Goal: Information Seeking & Learning: Learn about a topic

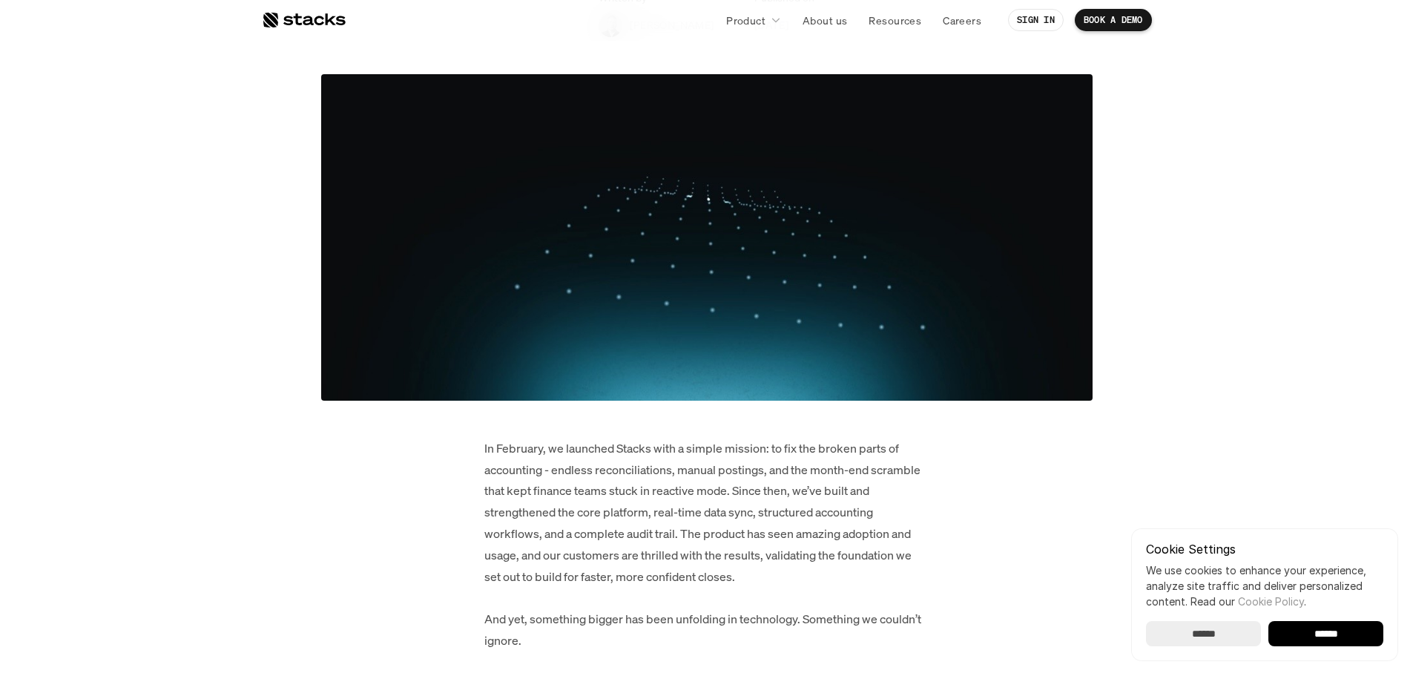
scroll to position [142, 0]
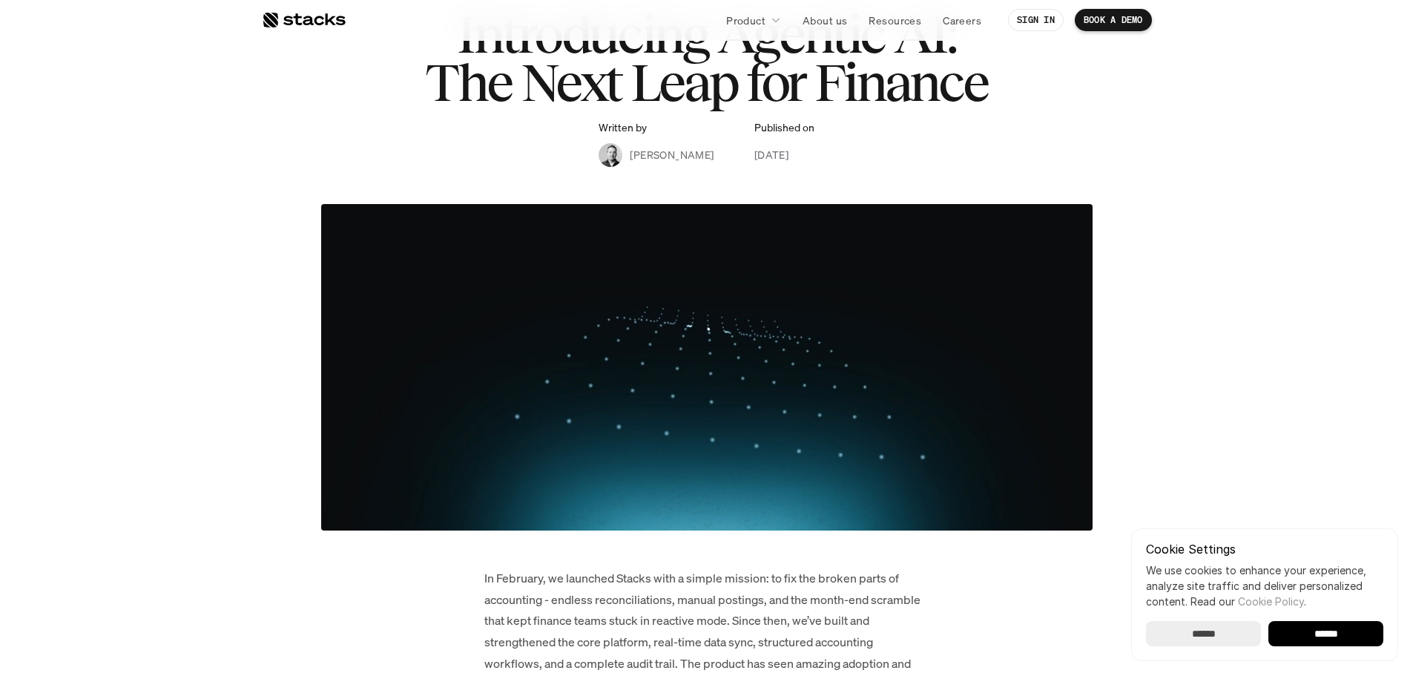
click at [565, 386] on img at bounding box center [707, 367] width 772 height 326
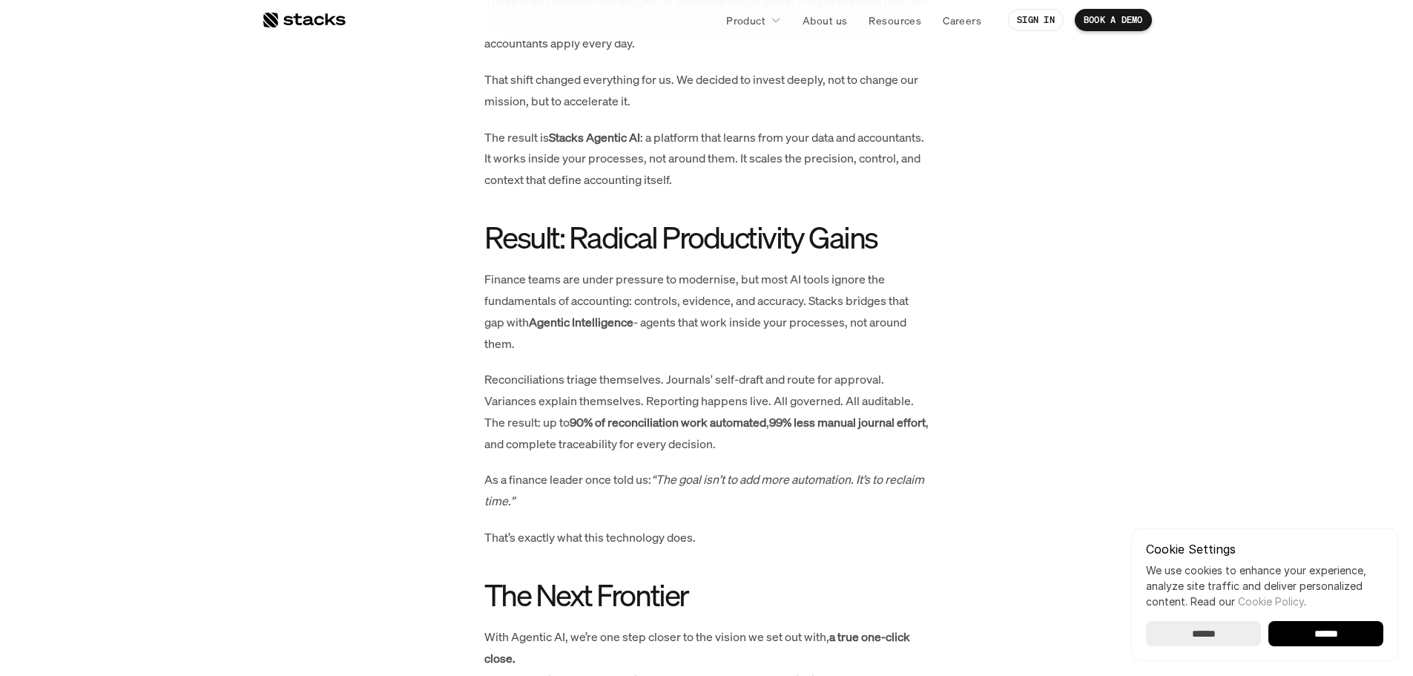
scroll to position [1552, 0]
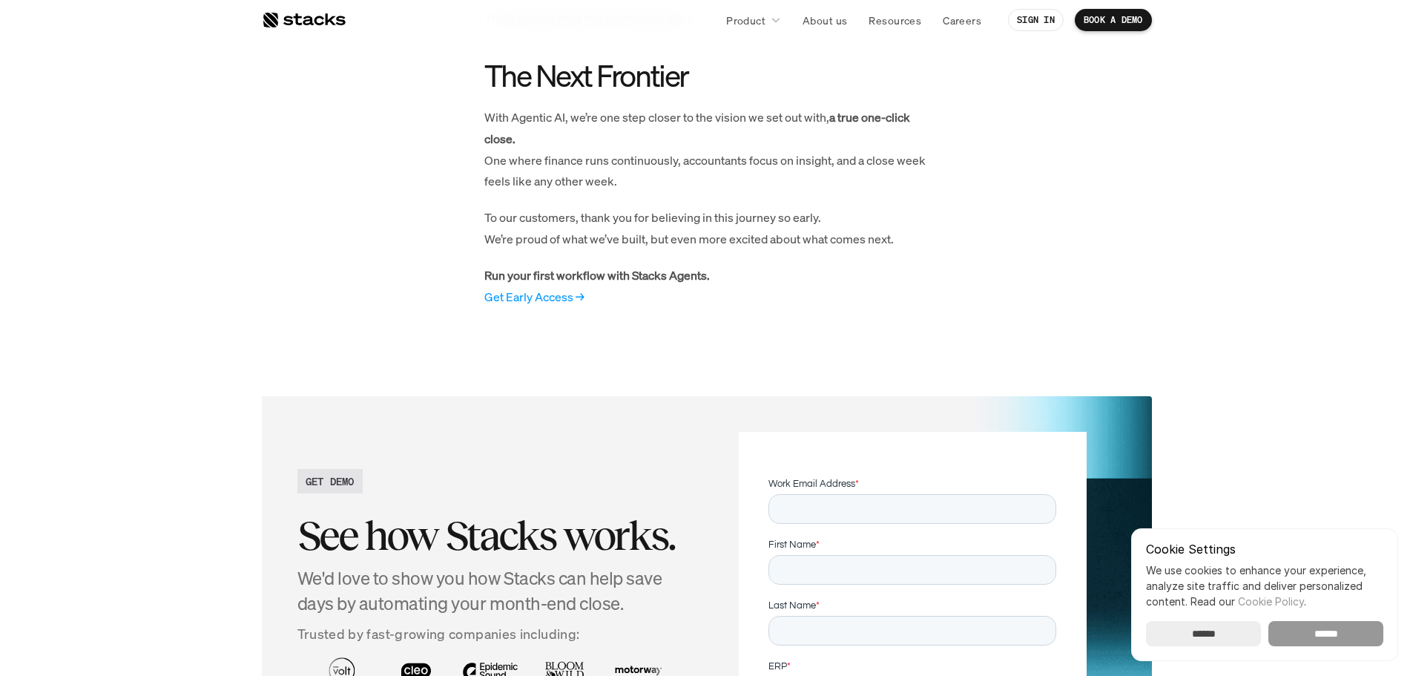
click at [1326, 634] on input "******" at bounding box center [1326, 633] width 115 height 25
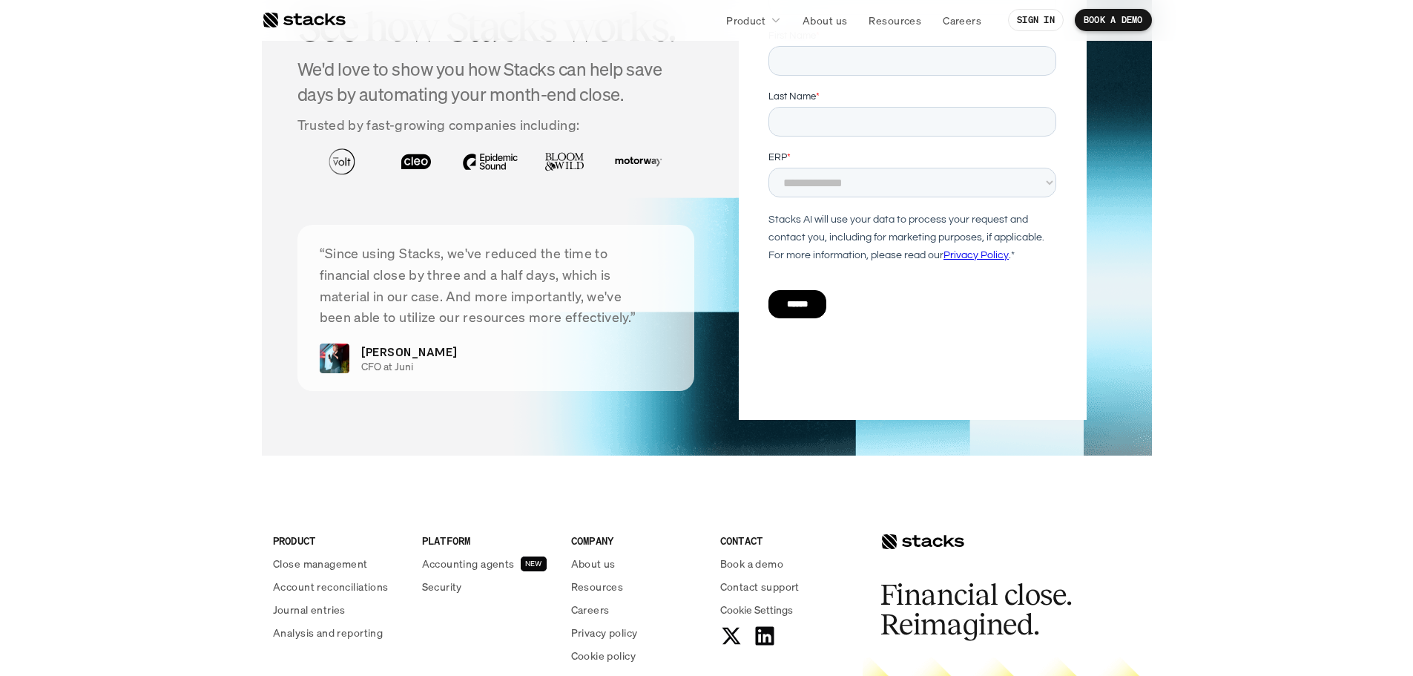
scroll to position [1923, 0]
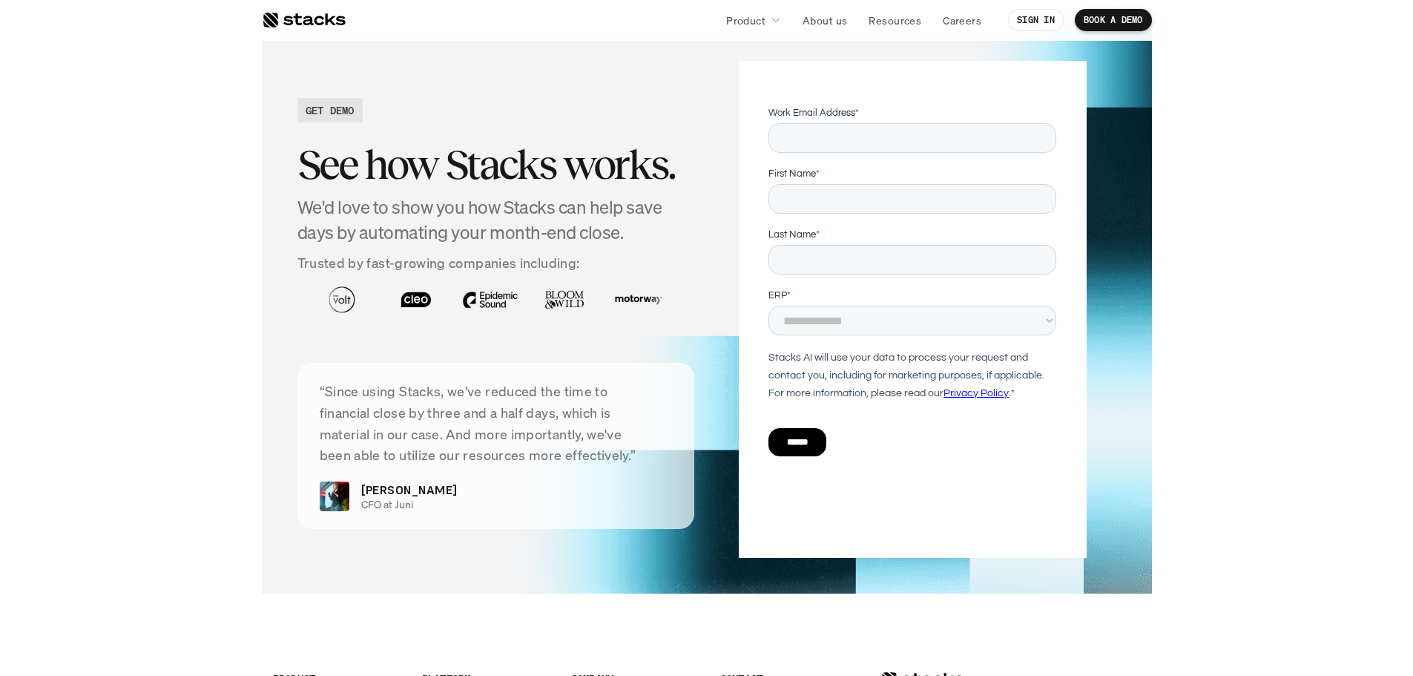
click at [348, 118] on h2 "GET DEMO" at bounding box center [330, 110] width 49 height 16
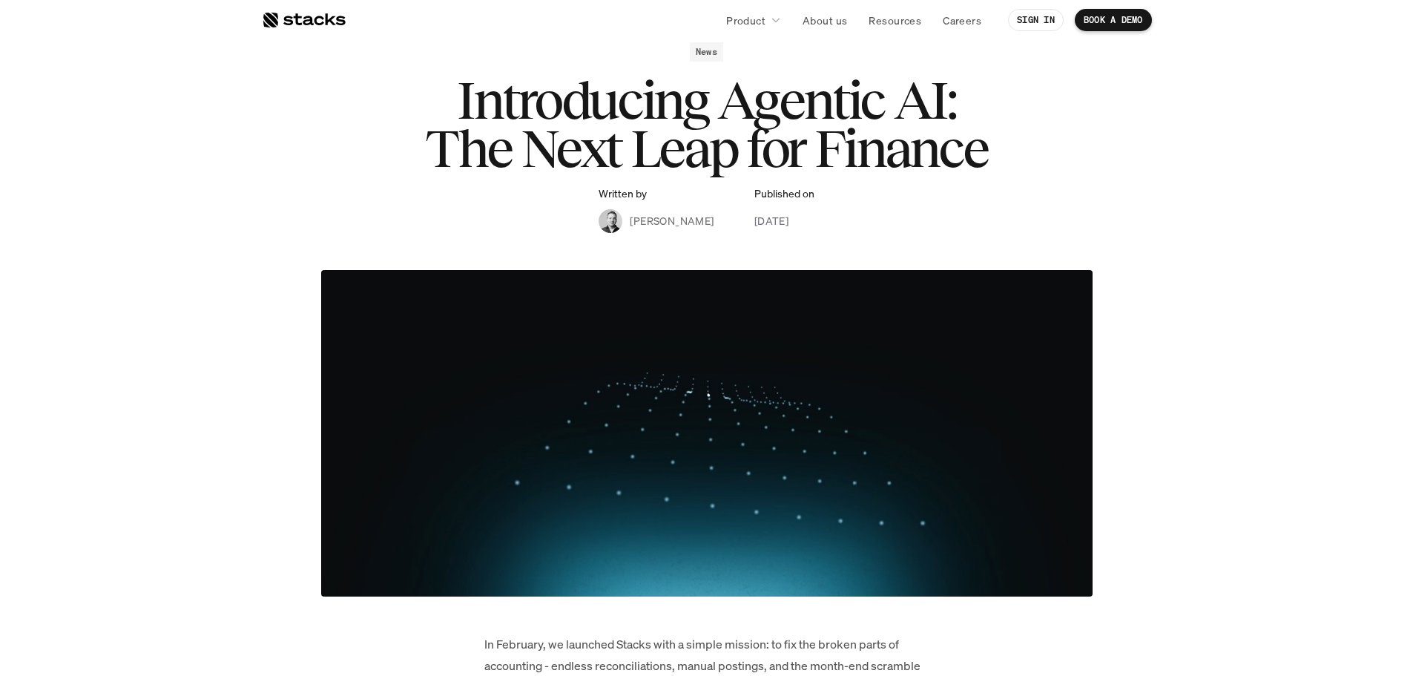
scroll to position [0, 0]
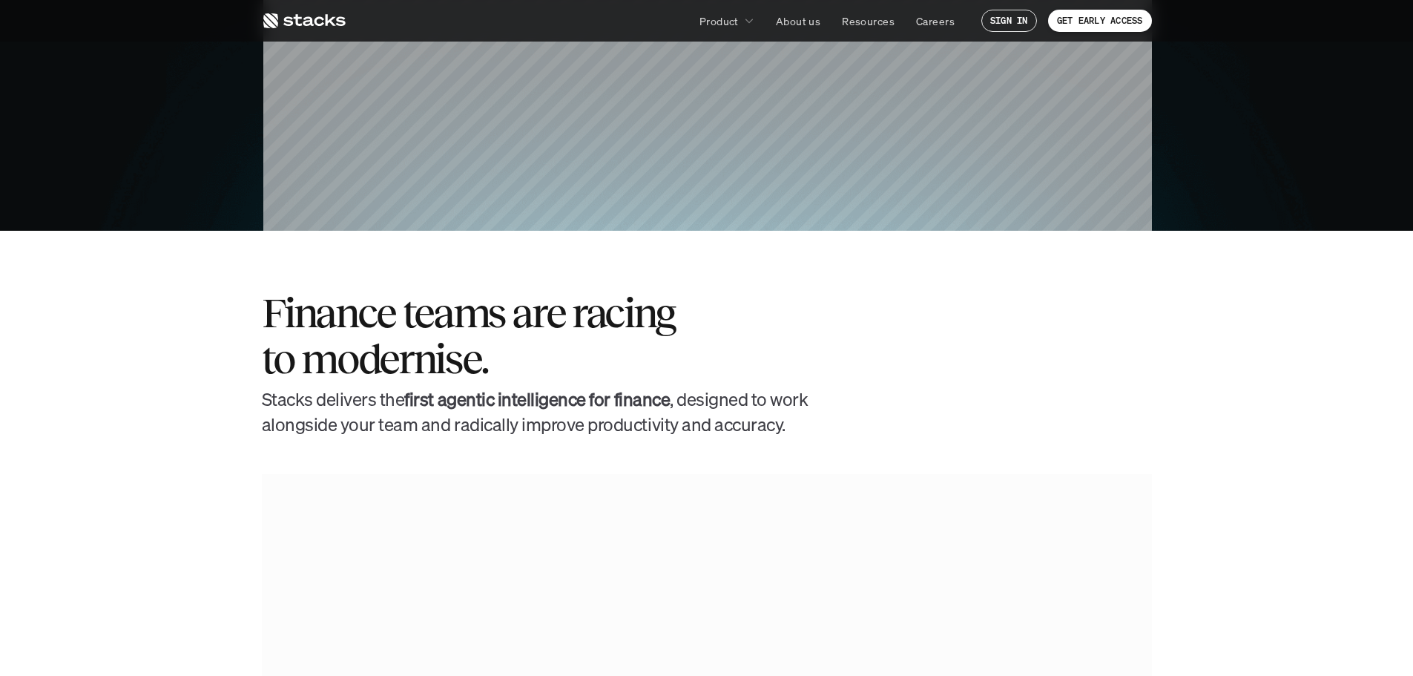
scroll to position [890, 0]
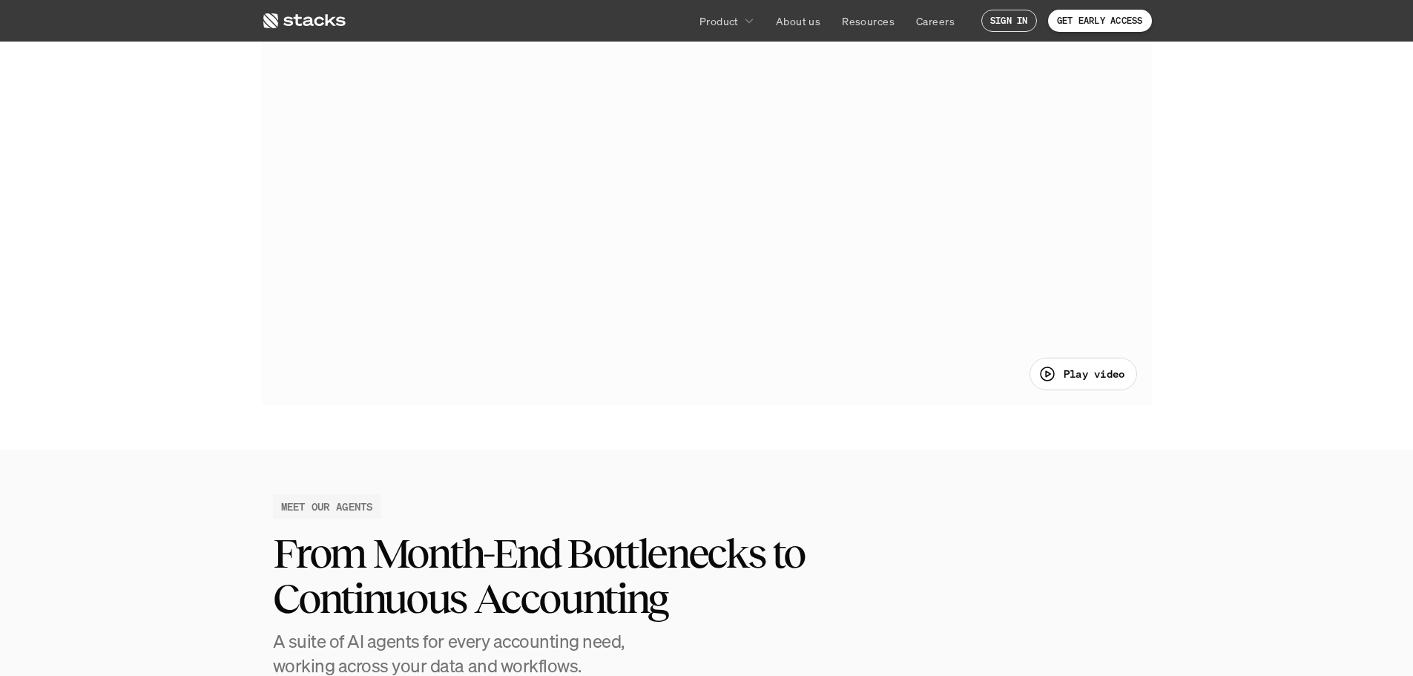
click at [728, 295] on div at bounding box center [707, 216] width 890 height 375
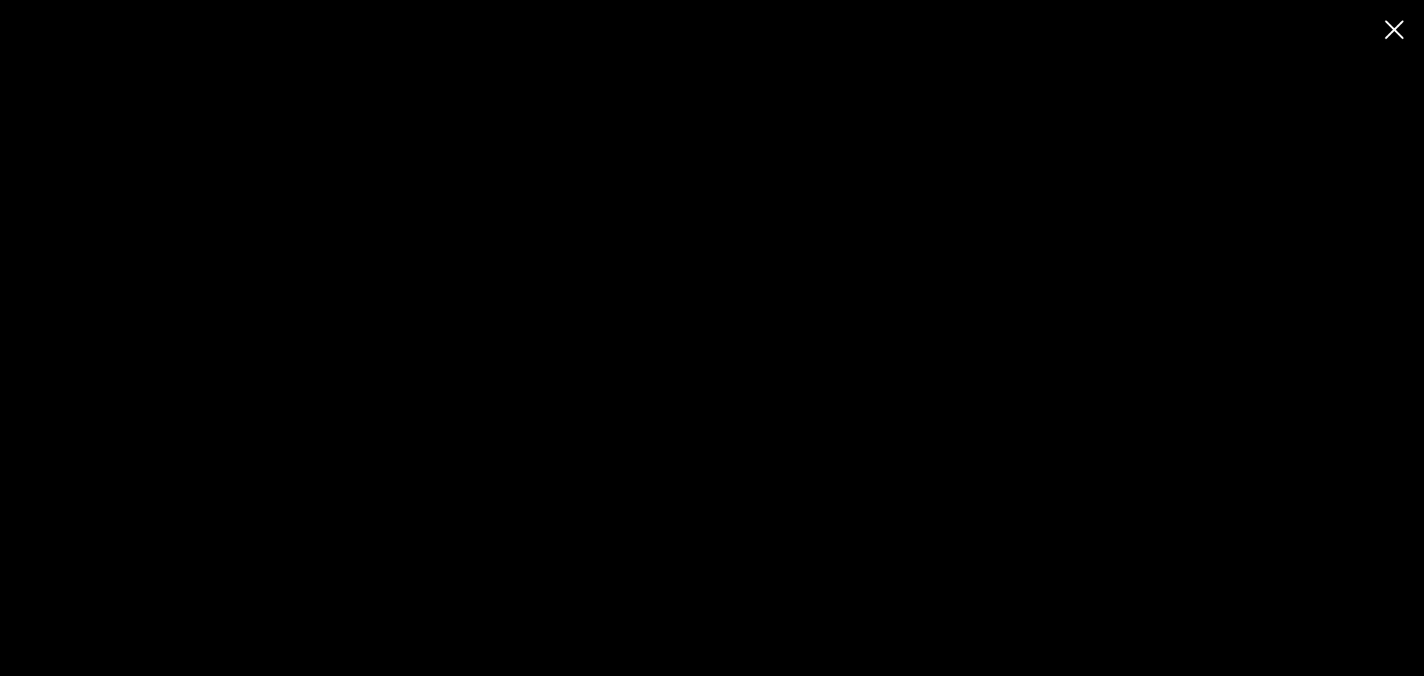
drag, startPoint x: 1030, startPoint y: 608, endPoint x: 1241, endPoint y: 565, distance: 215.9
click at [1241, 565] on div at bounding box center [712, 338] width 1424 height 676
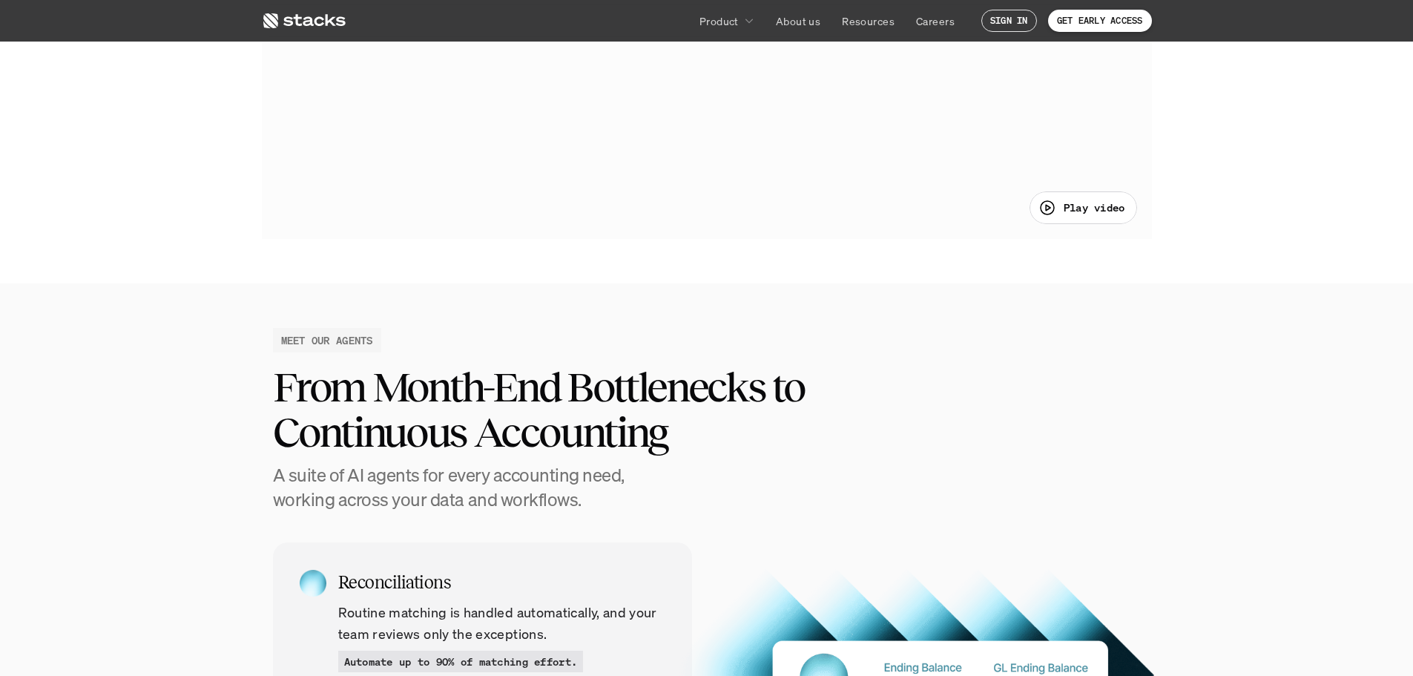
scroll to position [742, 0]
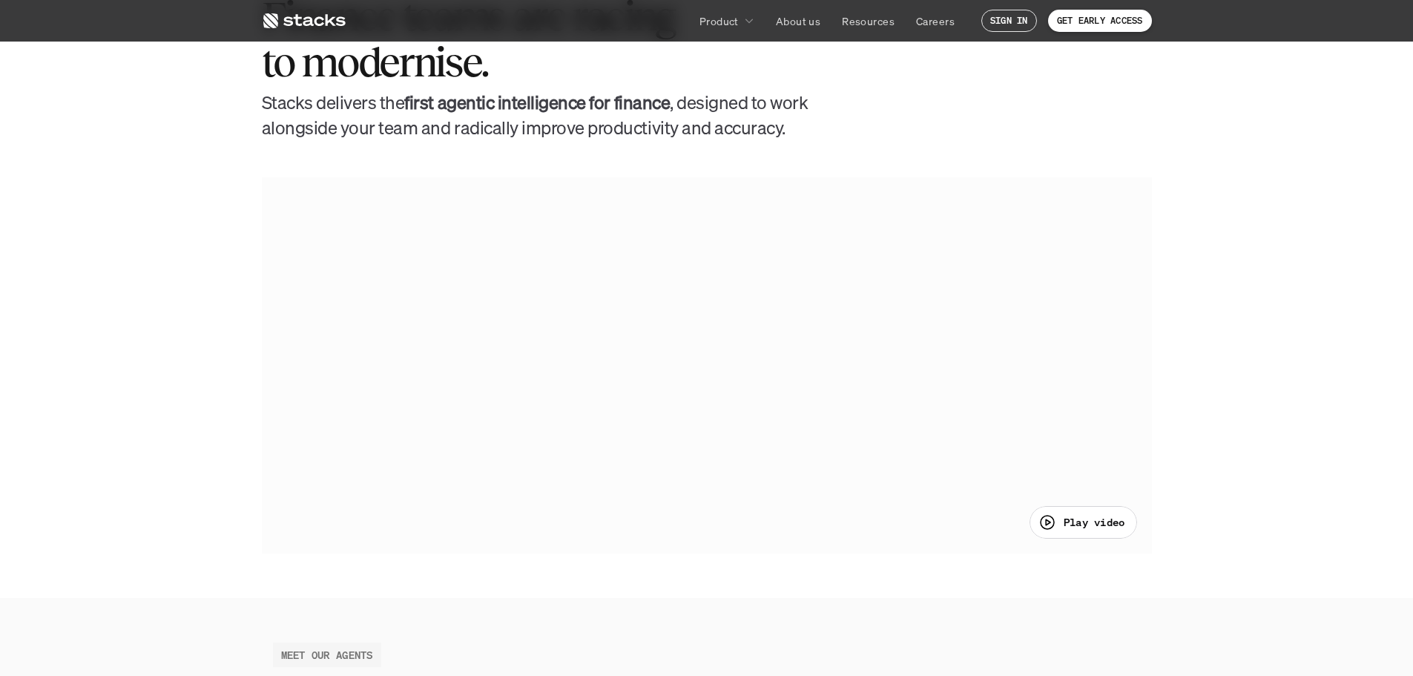
click at [1059, 525] on div "Play video" at bounding box center [1082, 522] width 87 height 18
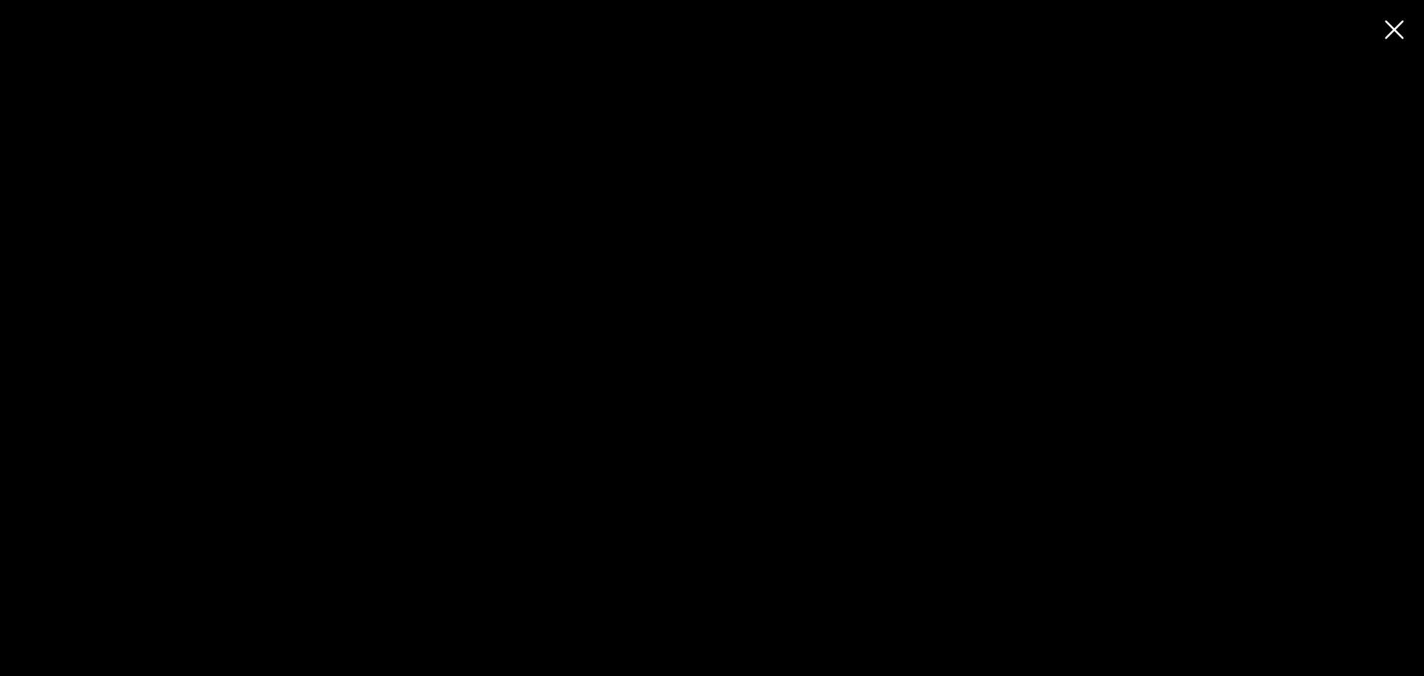
click at [453, 600] on div at bounding box center [712, 338] width 1424 height 676
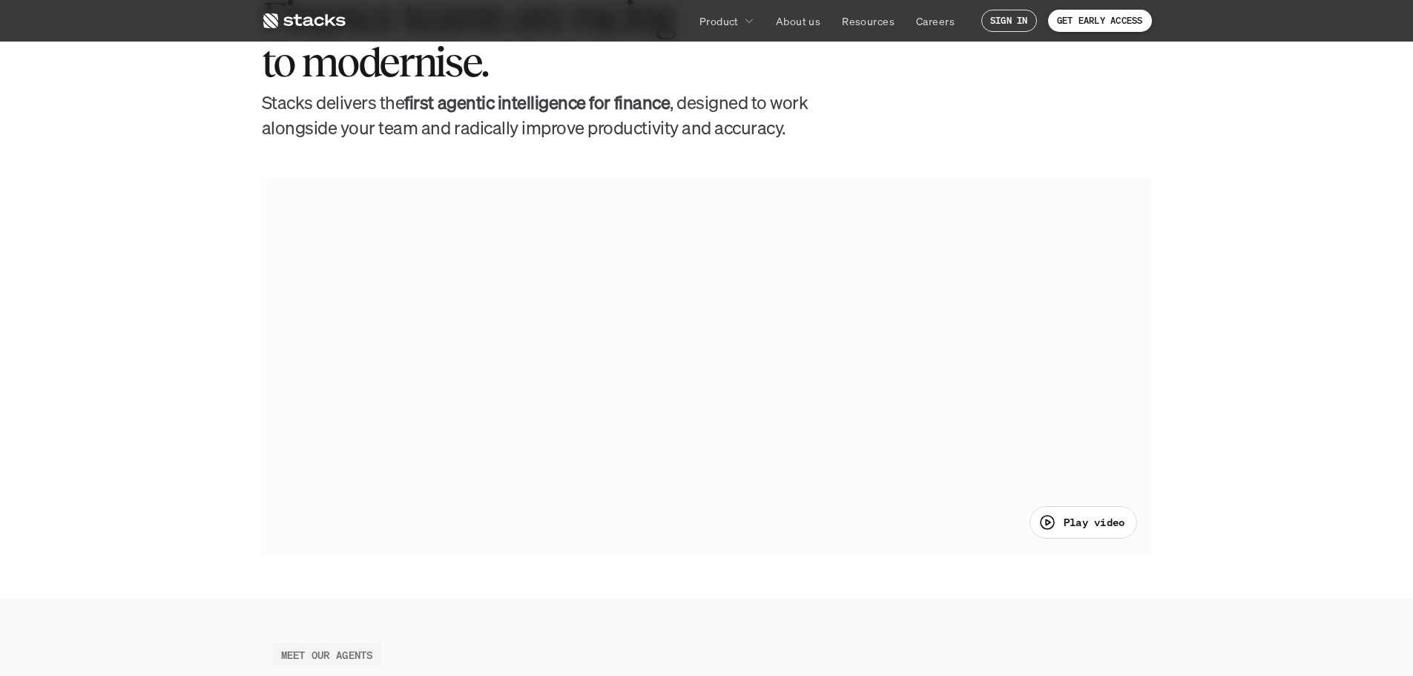
click at [1079, 531] on div "Play video" at bounding box center [1084, 522] width 108 height 33
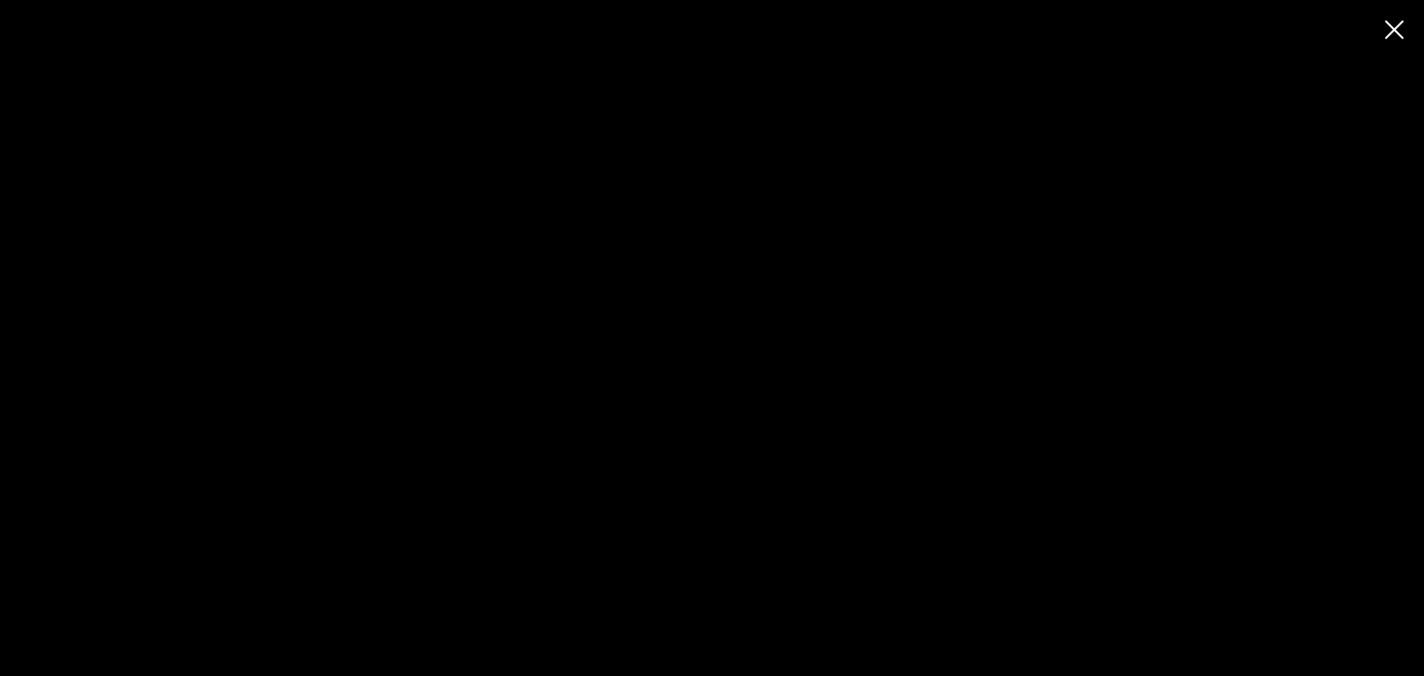
click at [759, 378] on div at bounding box center [712, 338] width 1424 height 676
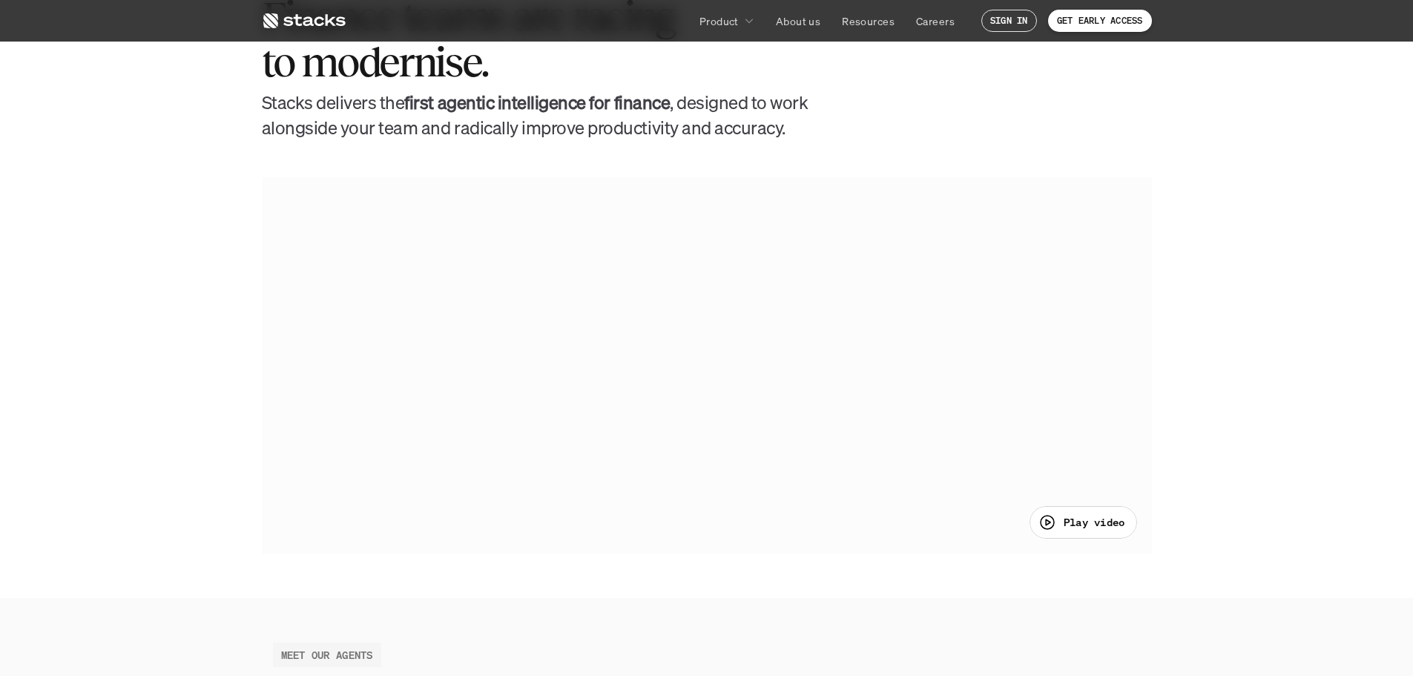
click at [704, 377] on div at bounding box center [707, 364] width 890 height 375
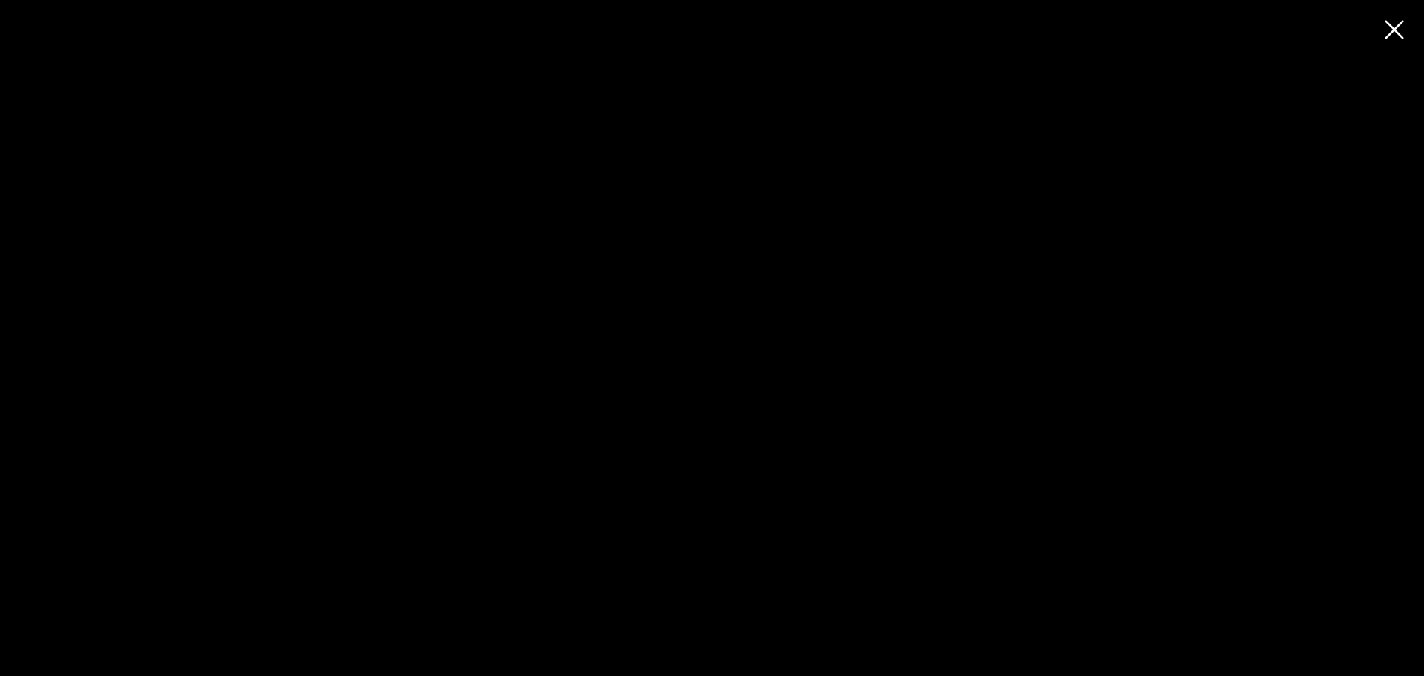
click at [863, 338] on div at bounding box center [712, 338] width 1424 height 676
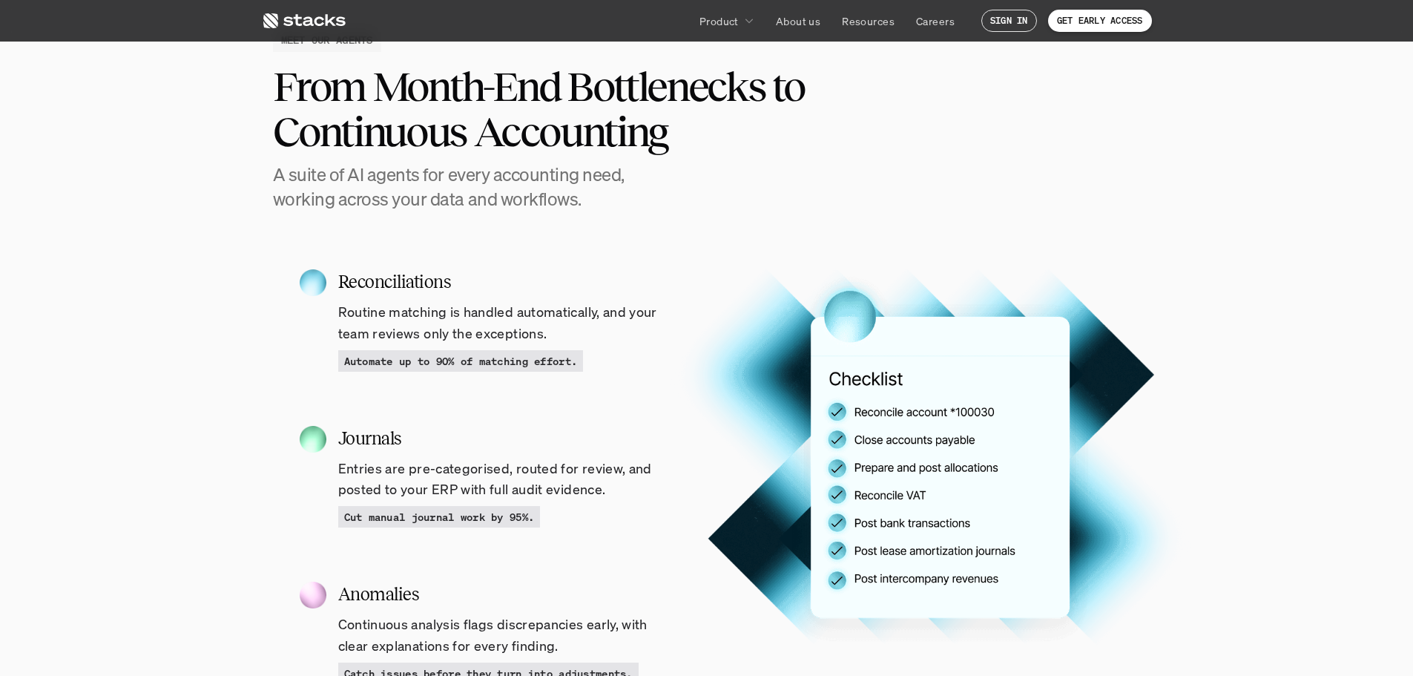
scroll to position [1484, 0]
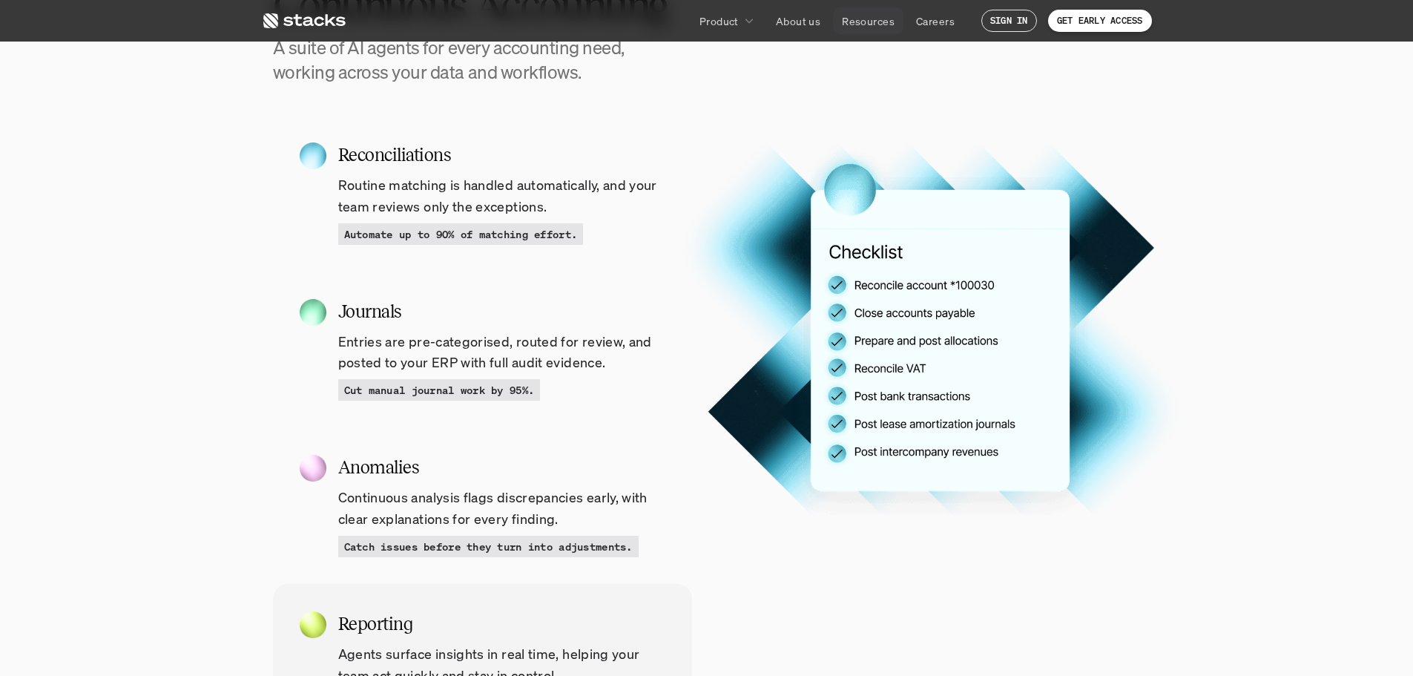
click at [869, 21] on p "Resources" at bounding box center [868, 21] width 53 height 16
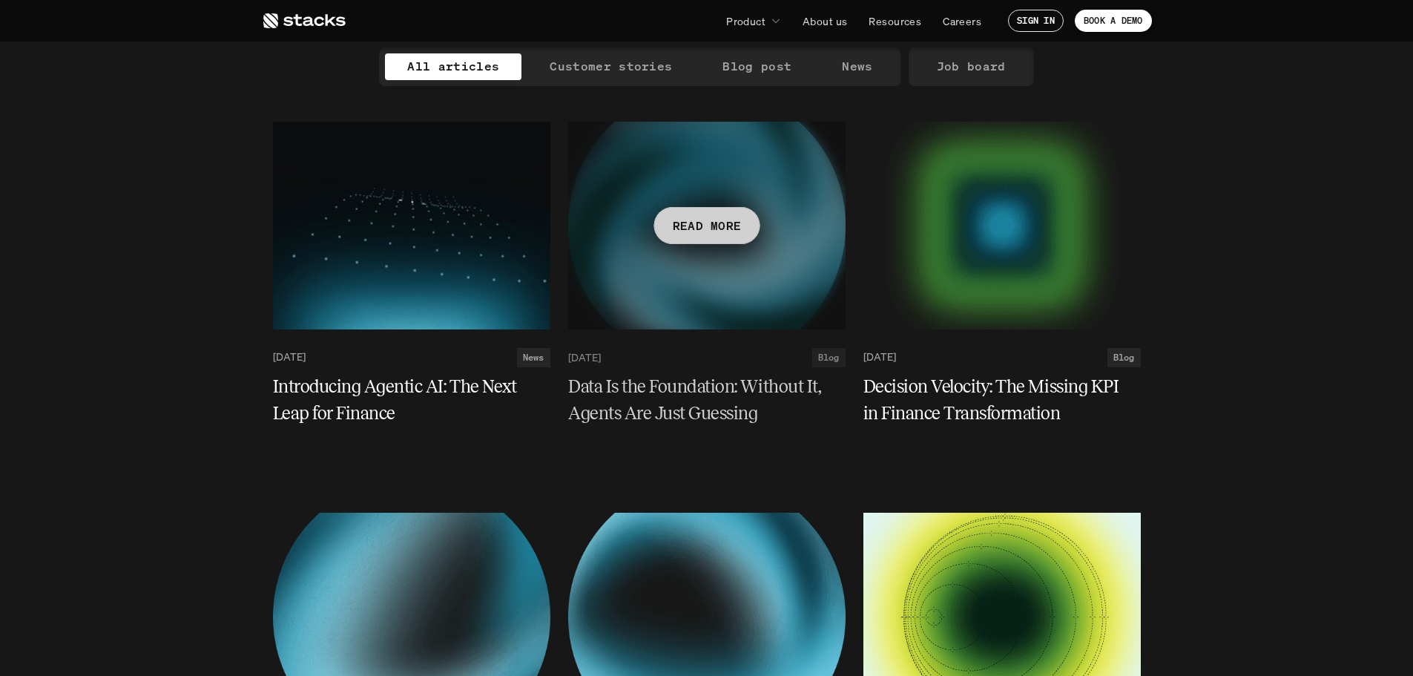
scroll to position [148, 0]
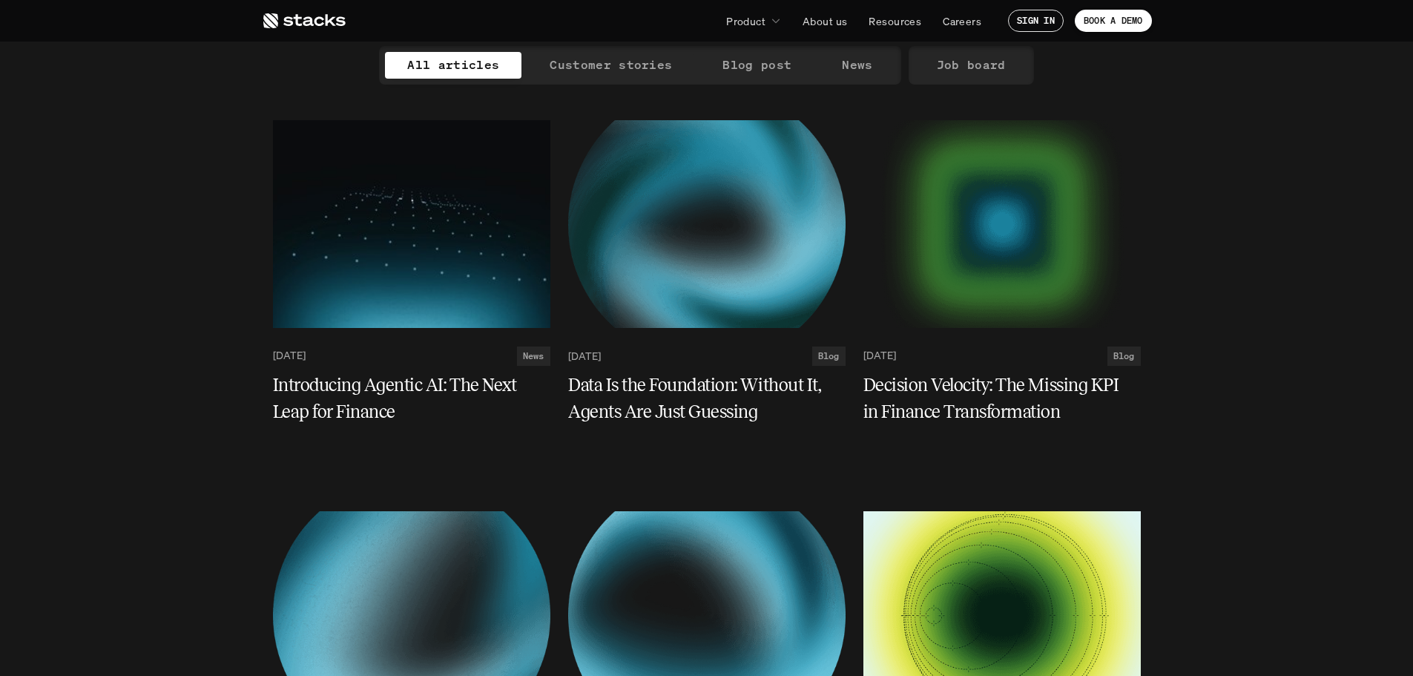
click at [621, 60] on p "Customer stories" at bounding box center [611, 65] width 122 height 22
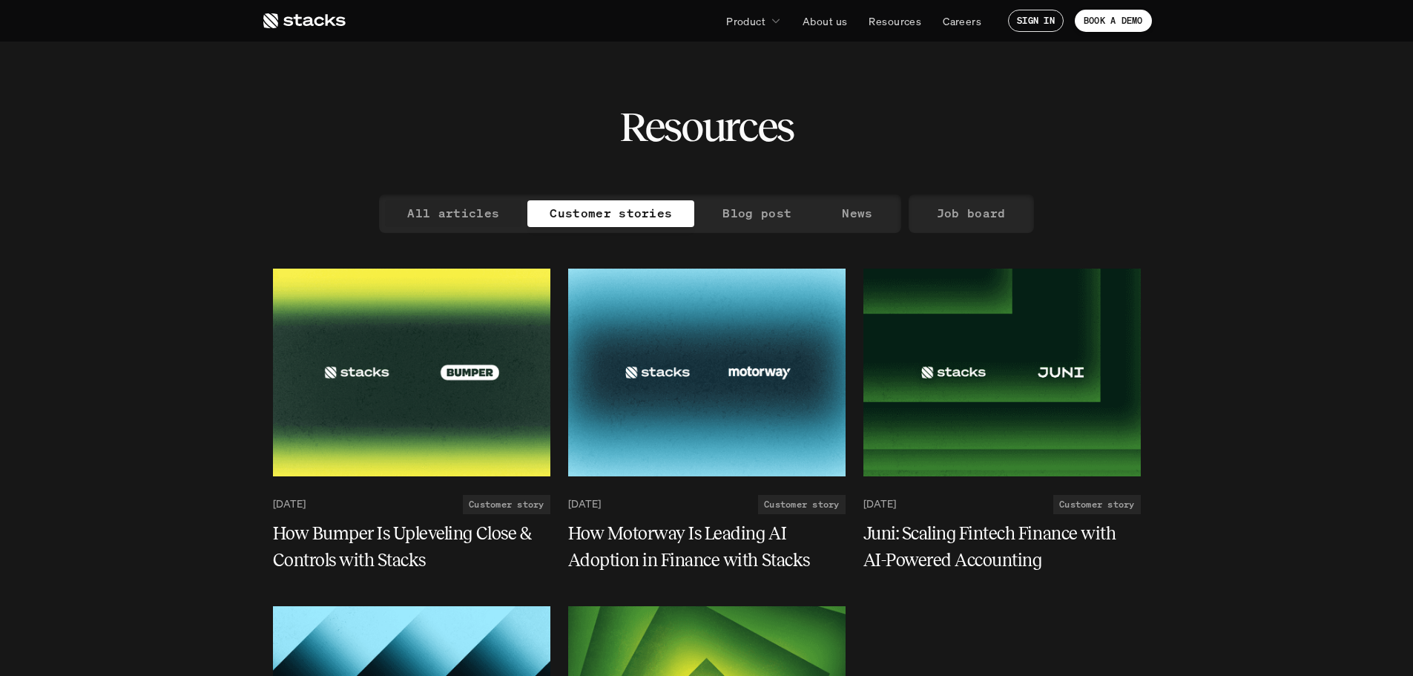
click at [482, 197] on div "All articles Customer stories Blog post News" at bounding box center [640, 213] width 522 height 39
click at [481, 212] on p "All articles" at bounding box center [453, 214] width 92 height 22
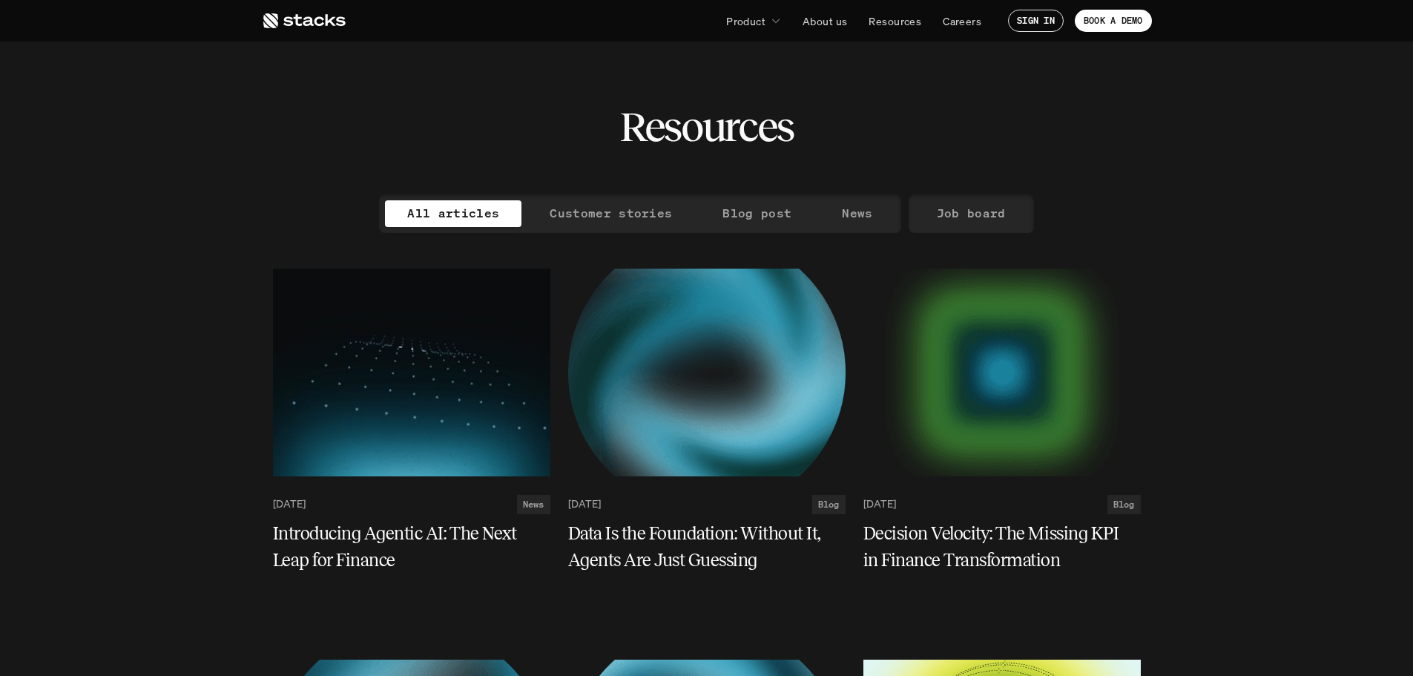
click at [591, 210] on p "Customer stories" at bounding box center [611, 214] width 122 height 22
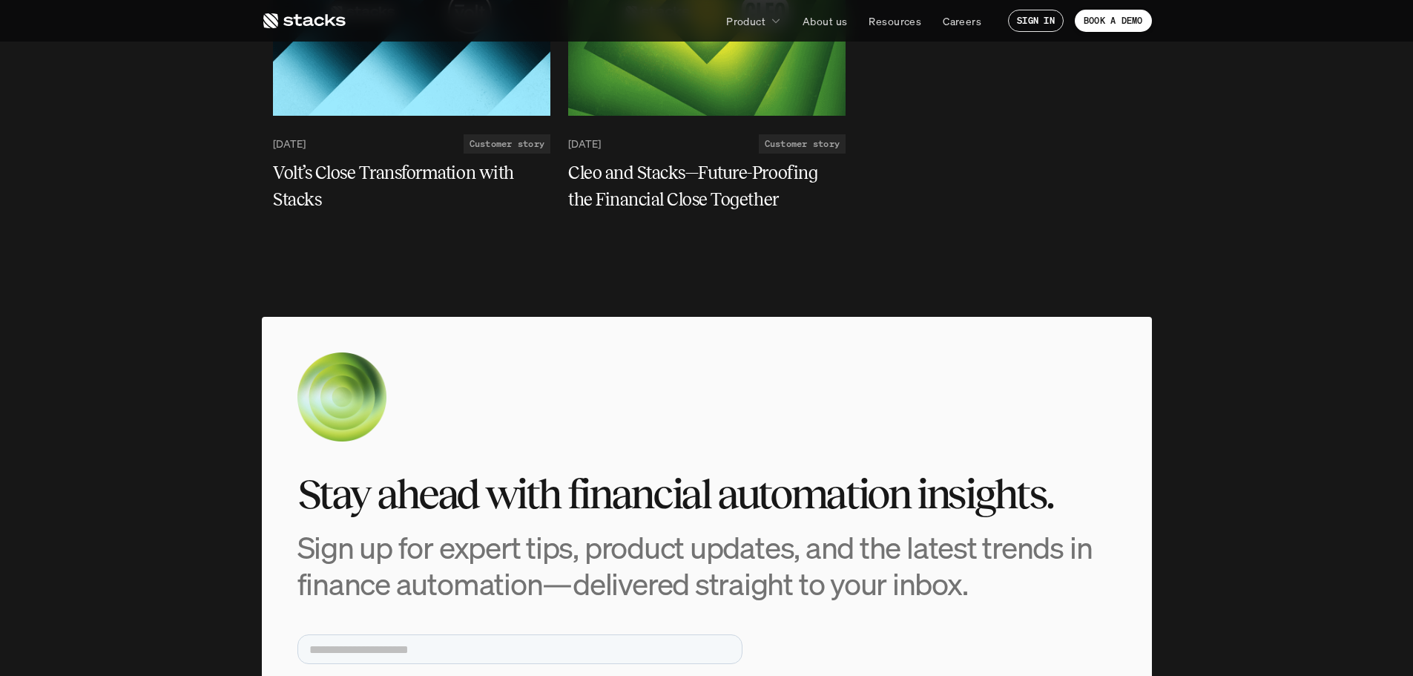
scroll to position [668, 0]
